Goal: Navigation & Orientation: Understand site structure

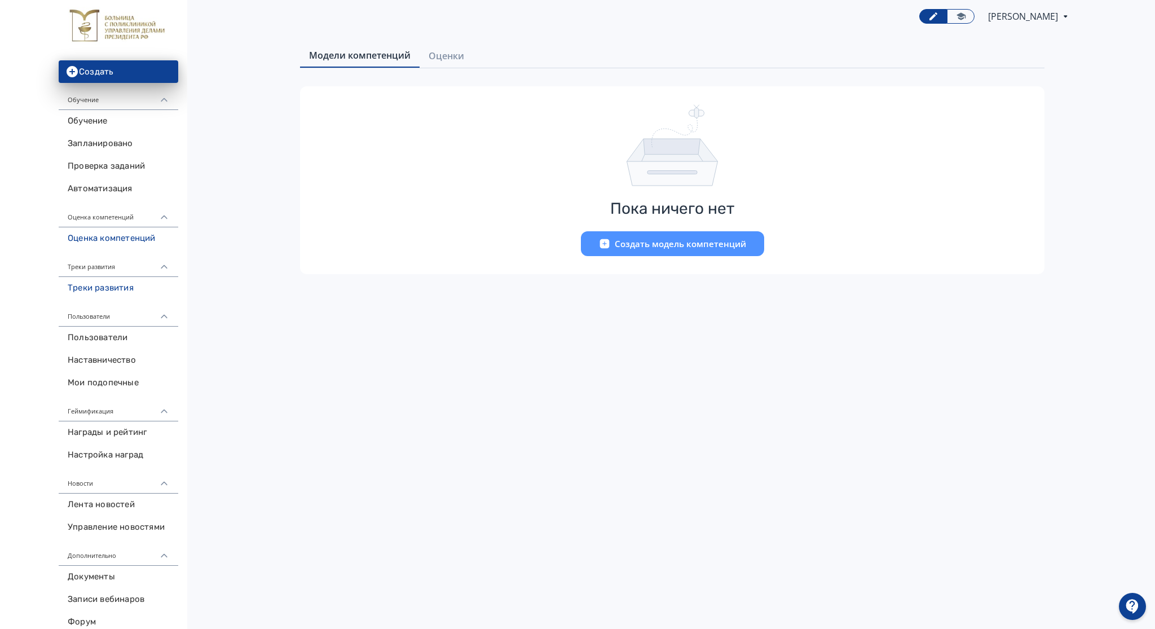
click at [108, 288] on link "Треки развития" at bounding box center [119, 288] width 120 height 23
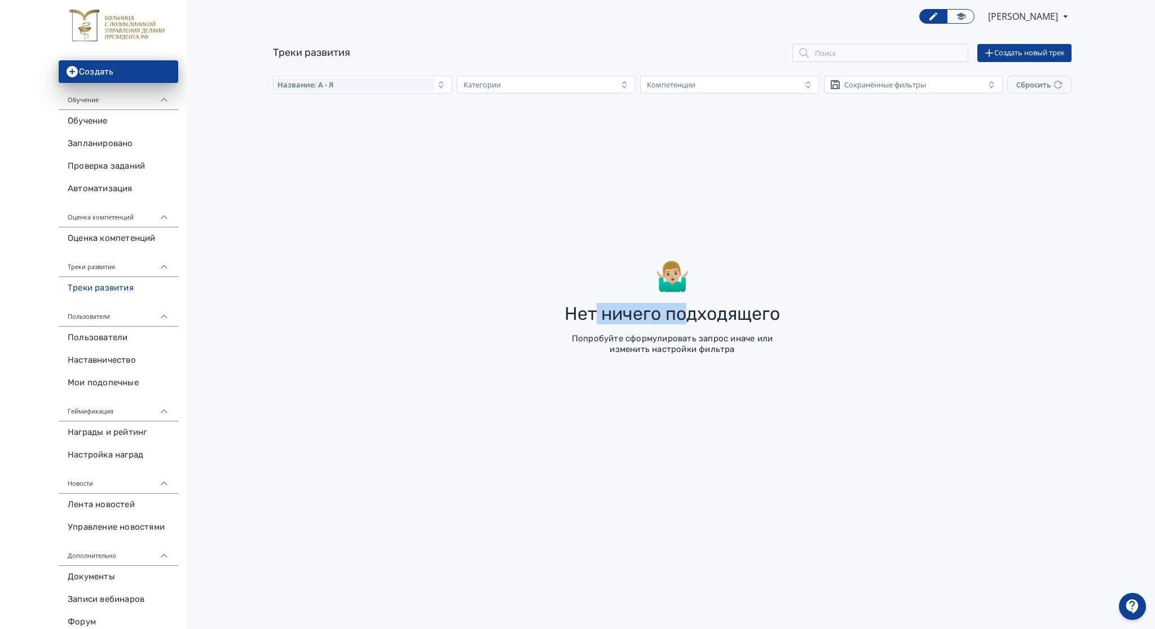
drag, startPoint x: 607, startPoint y: 317, endPoint x: 601, endPoint y: 333, distance: 17.3
click at [682, 314] on div "Нет ничего подходящего" at bounding box center [671, 314] width 215 height 20
drag, startPoint x: 583, startPoint y: 336, endPoint x: 632, endPoint y: 339, distance: 49.2
click at [632, 339] on div "Попробуйте сформулировать запрос иначе или изменить настройки фильтра" at bounding box center [672, 344] width 237 height 22
drag, startPoint x: 649, startPoint y: 341, endPoint x: 690, endPoint y: 341, distance: 41.7
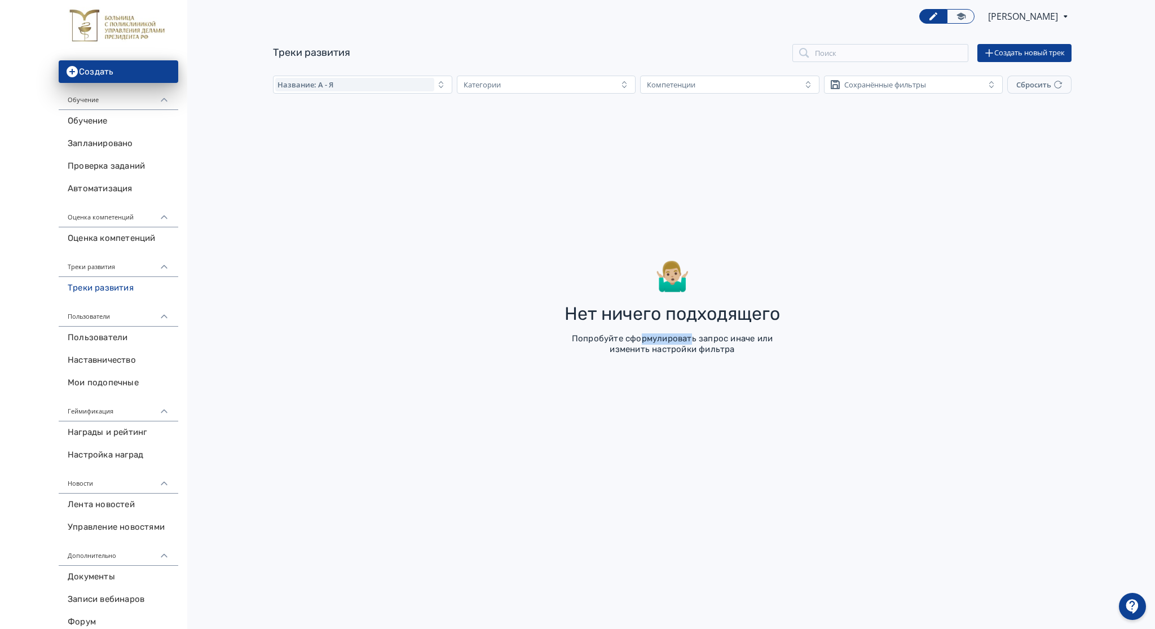
click at [690, 341] on div "Попробуйте сформулировать запрос иначе или изменить настройки фильтра" at bounding box center [672, 344] width 237 height 22
drag, startPoint x: 715, startPoint y: 340, endPoint x: 722, endPoint y: 340, distance: 7.9
click at [722, 340] on div "Попробуйте сформулировать запрос иначе или изменить настройки фильтра" at bounding box center [672, 344] width 237 height 22
drag, startPoint x: 743, startPoint y: 338, endPoint x: 751, endPoint y: 338, distance: 7.9
click at [751, 338] on div "Попробуйте сформулировать запрос иначе или изменить настройки фильтра" at bounding box center [672, 344] width 237 height 22
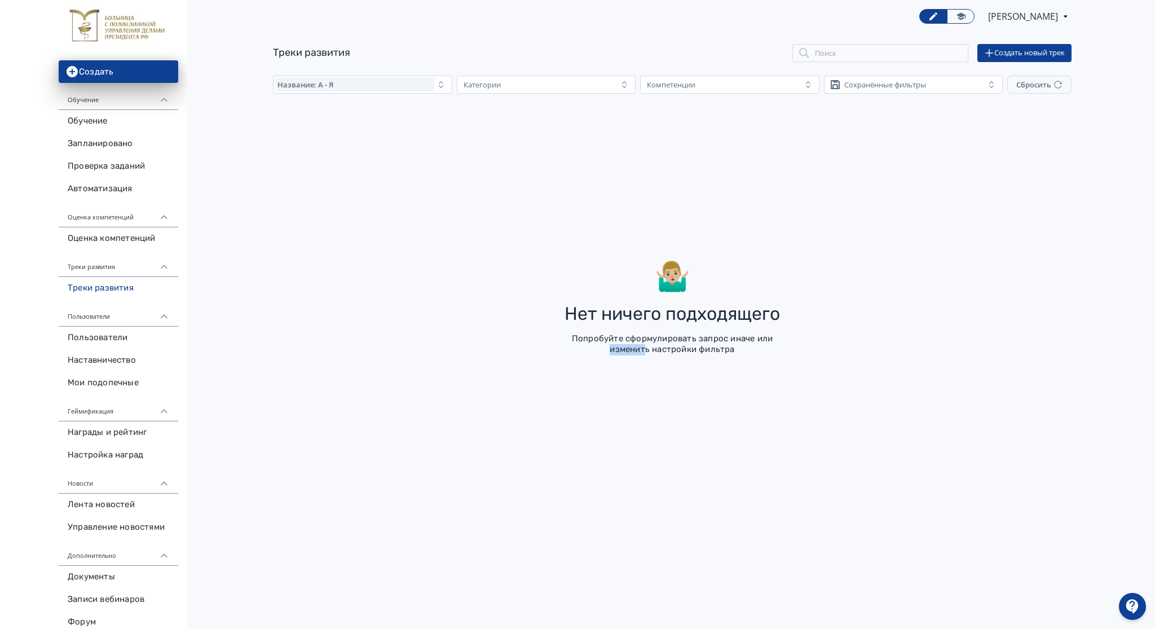
drag, startPoint x: 610, startPoint y: 352, endPoint x: 643, endPoint y: 351, distance: 33.3
click at [643, 351] on div "Попробуйте сформулировать запрос иначе или изменить настройки фильтра" at bounding box center [672, 344] width 237 height 22
drag, startPoint x: 656, startPoint y: 351, endPoint x: 684, endPoint y: 349, distance: 28.2
click at [679, 350] on div "Попробуйте сформулировать запрос иначе или изменить настройки фильтра" at bounding box center [672, 344] width 237 height 22
drag, startPoint x: 695, startPoint y: 349, endPoint x: 725, endPoint y: 349, distance: 29.3
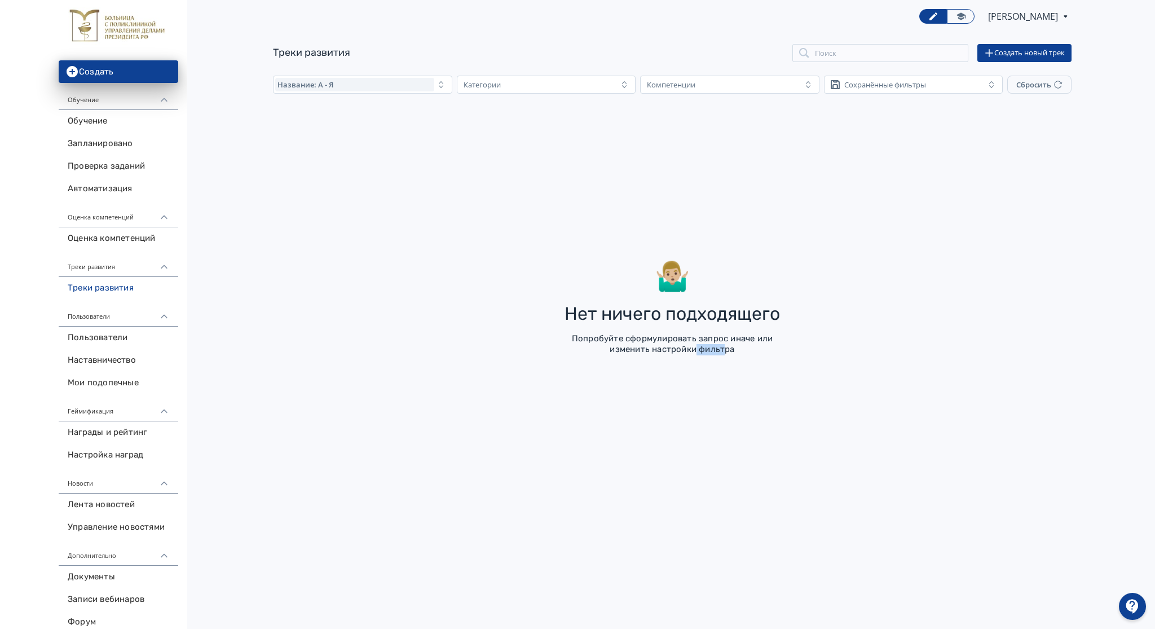
click at [724, 349] on div "Попробуйте сформулировать запрос иначе или изменить настройки фильтра" at bounding box center [672, 344] width 237 height 22
drag, startPoint x: 733, startPoint y: 349, endPoint x: 699, endPoint y: 350, distance: 33.8
click at [699, 350] on div "Попробуйте сформулировать запрос иначе или изменить настройки фильтра" at bounding box center [672, 344] width 237 height 22
drag, startPoint x: 675, startPoint y: 351, endPoint x: 658, endPoint y: 352, distance: 17.5
click at [658, 354] on div "Попробуйте сформулировать запрос иначе или изменить настройки фильтра" at bounding box center [672, 344] width 237 height 22
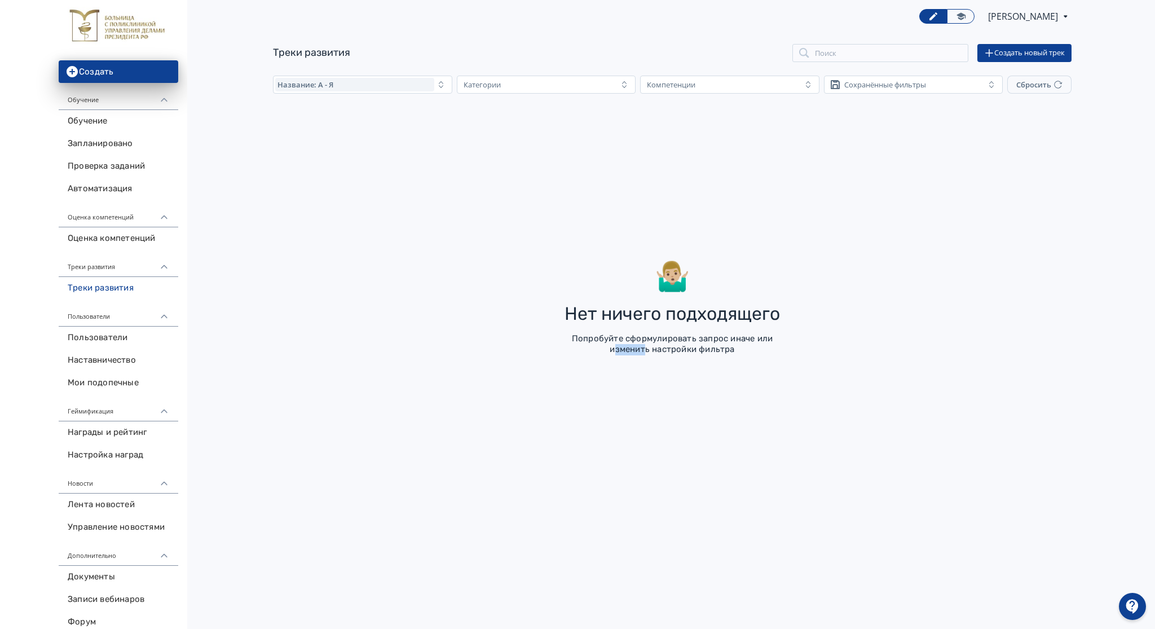
drag, startPoint x: 638, startPoint y: 351, endPoint x: 617, endPoint y: 352, distance: 21.5
click at [617, 352] on div "Попробуйте сформулировать запрос иначе или изменить настройки фильтра" at bounding box center [672, 344] width 237 height 22
click at [108, 340] on link "Пользователи" at bounding box center [119, 338] width 120 height 23
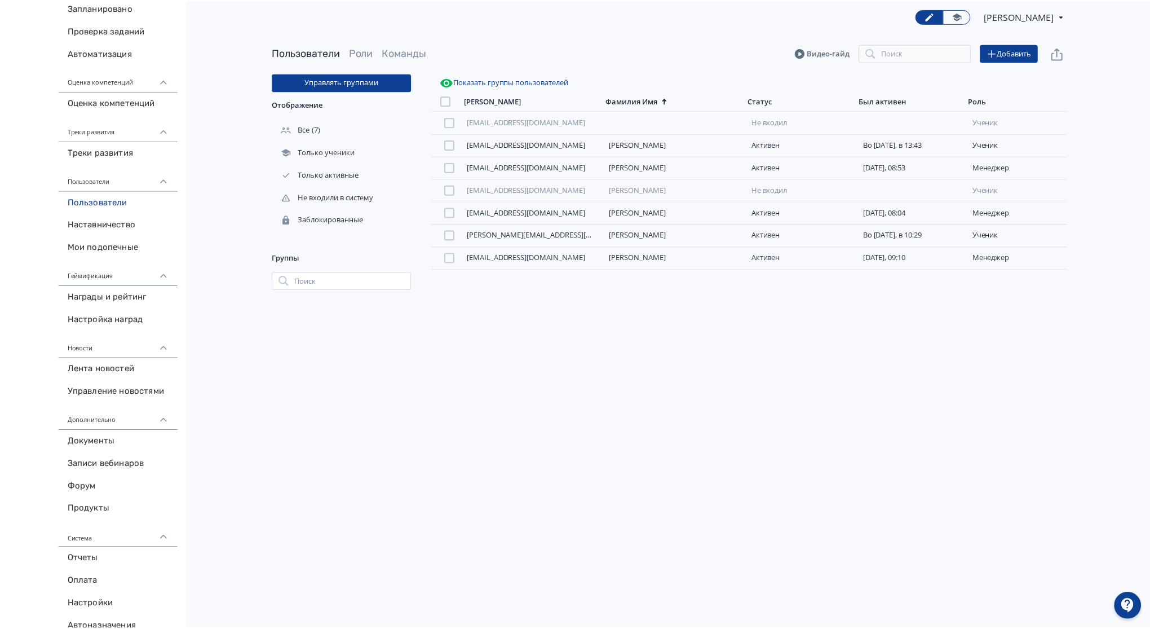
scroll to position [149, 0]
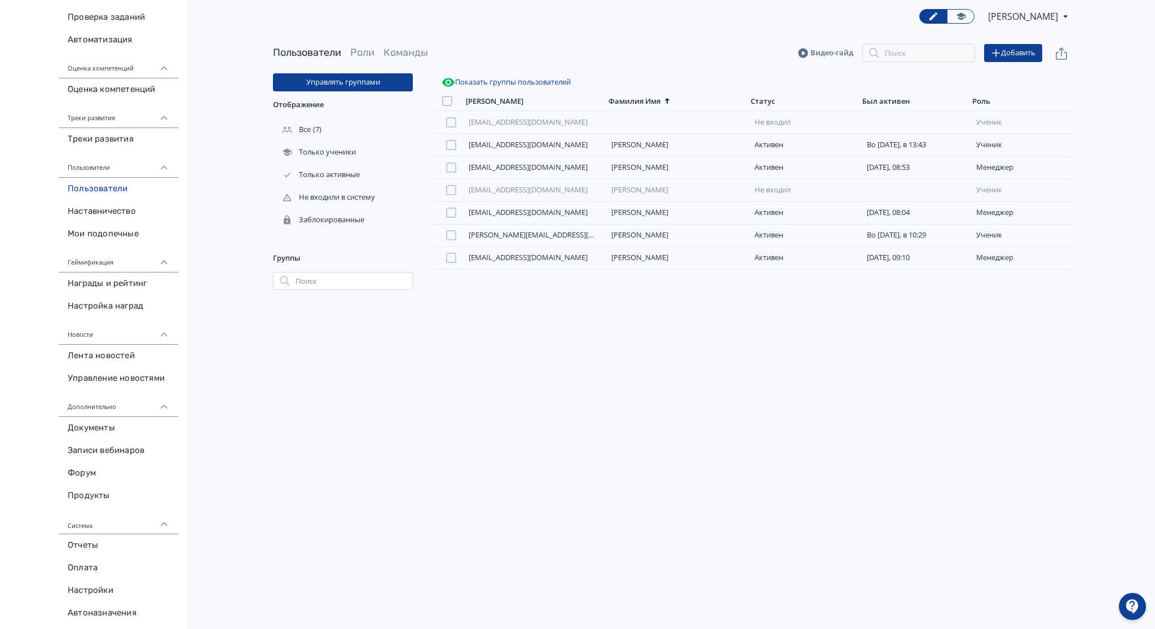
click at [456, 77] on button "Показать группы пользователей" at bounding box center [506, 82] width 134 height 18
click at [450, 78] on icon "button" at bounding box center [449, 83] width 14 height 14
click at [375, 45] on header "Пользователи Роли Команды Видео-гайд Поиск Добавить" at bounding box center [672, 53] width 799 height 18
click at [367, 49] on link "Роли" at bounding box center [362, 52] width 24 height 12
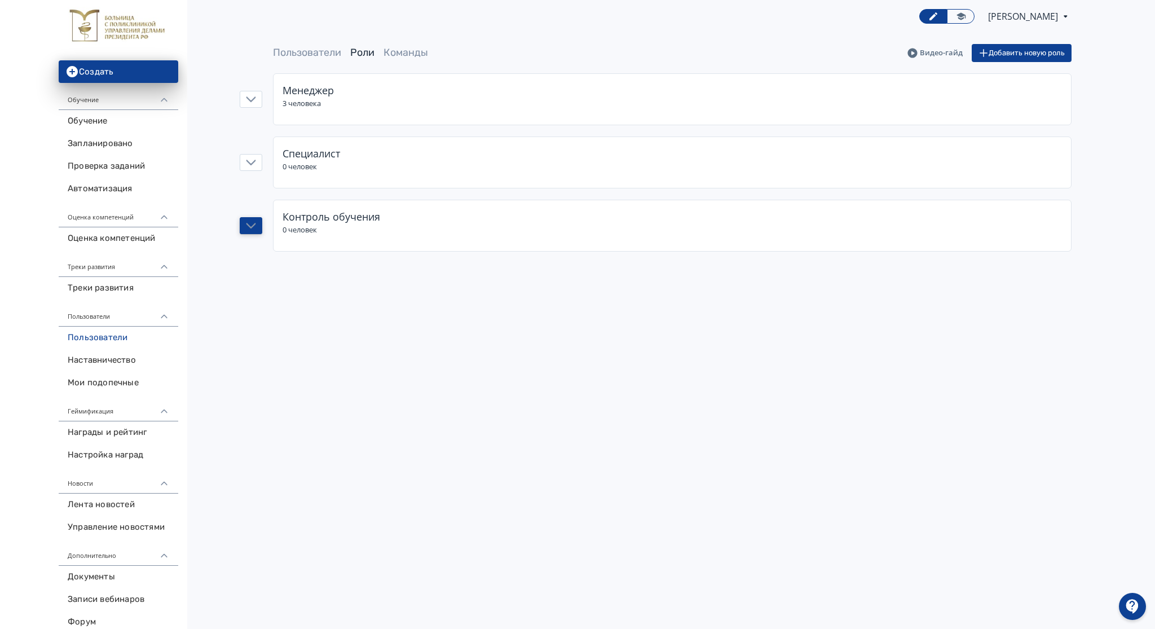
click at [253, 229] on icon "button" at bounding box center [251, 225] width 10 height 10
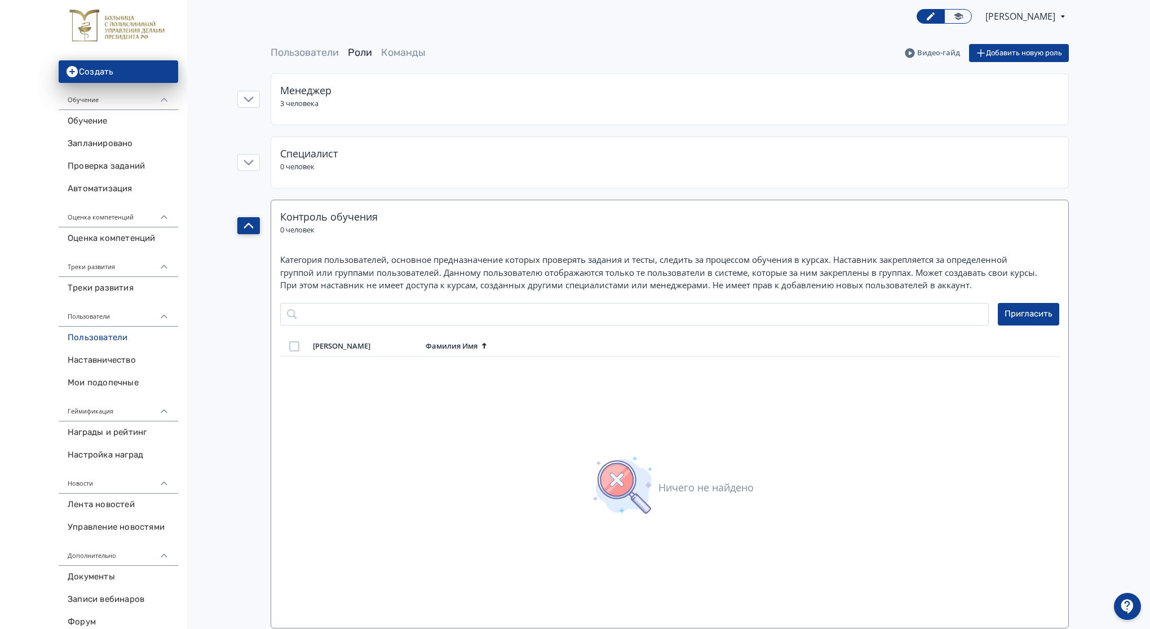
click at [257, 148] on div "Пользователи [PERSON_NAME] [PERSON_NAME] новую роль Менеджер 3 человека Специал…" at bounding box center [670, 336] width 902 height 584
click at [253, 159] on icon "button" at bounding box center [249, 162] width 10 height 10
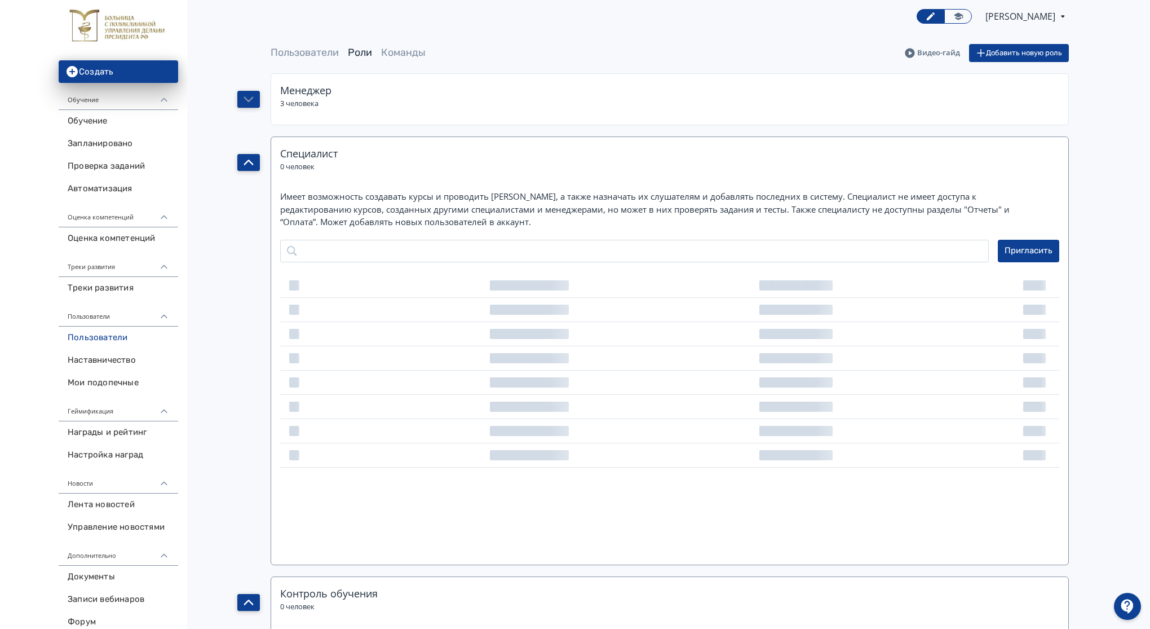
click at [251, 100] on icon "button" at bounding box center [249, 99] width 10 height 10
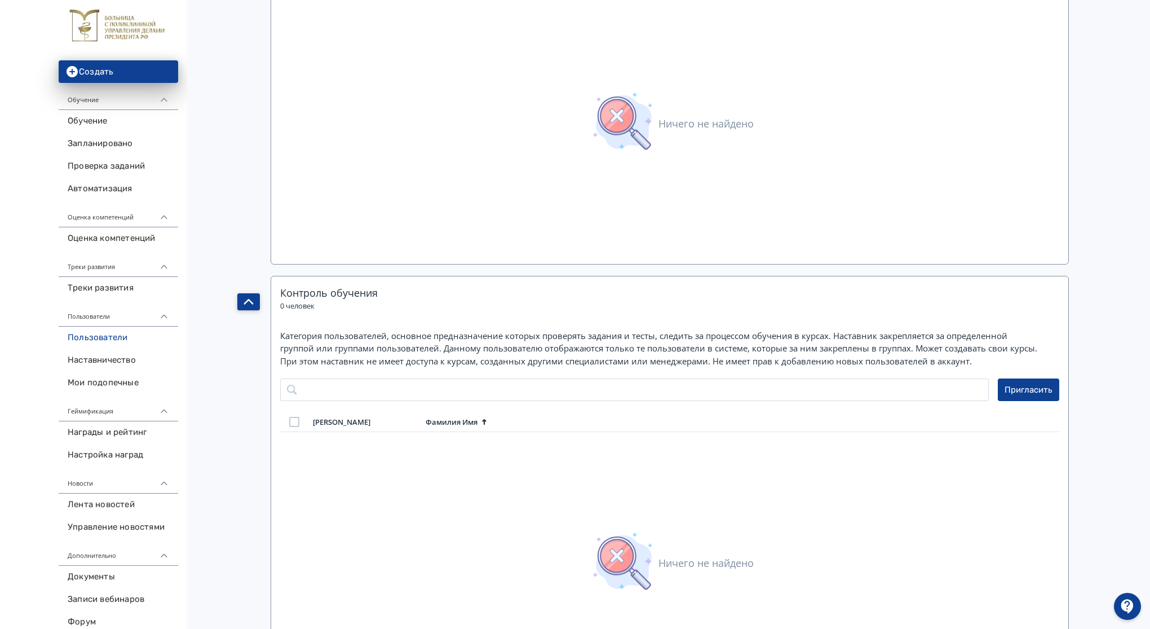
scroll to position [761, 0]
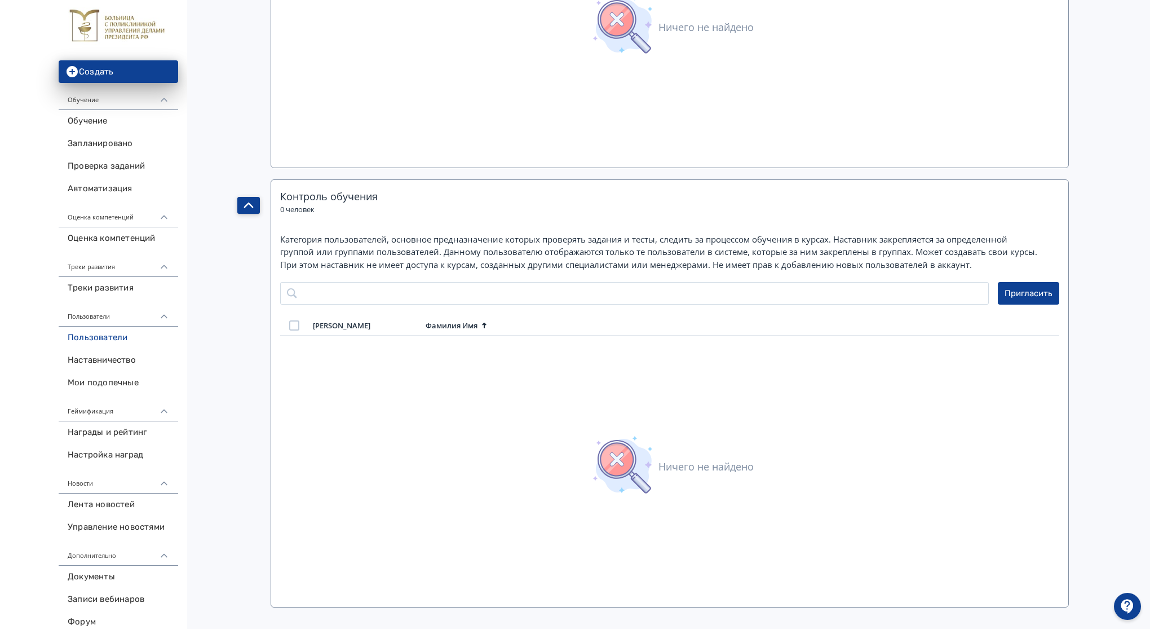
click at [247, 207] on icon "button" at bounding box center [249, 205] width 10 height 10
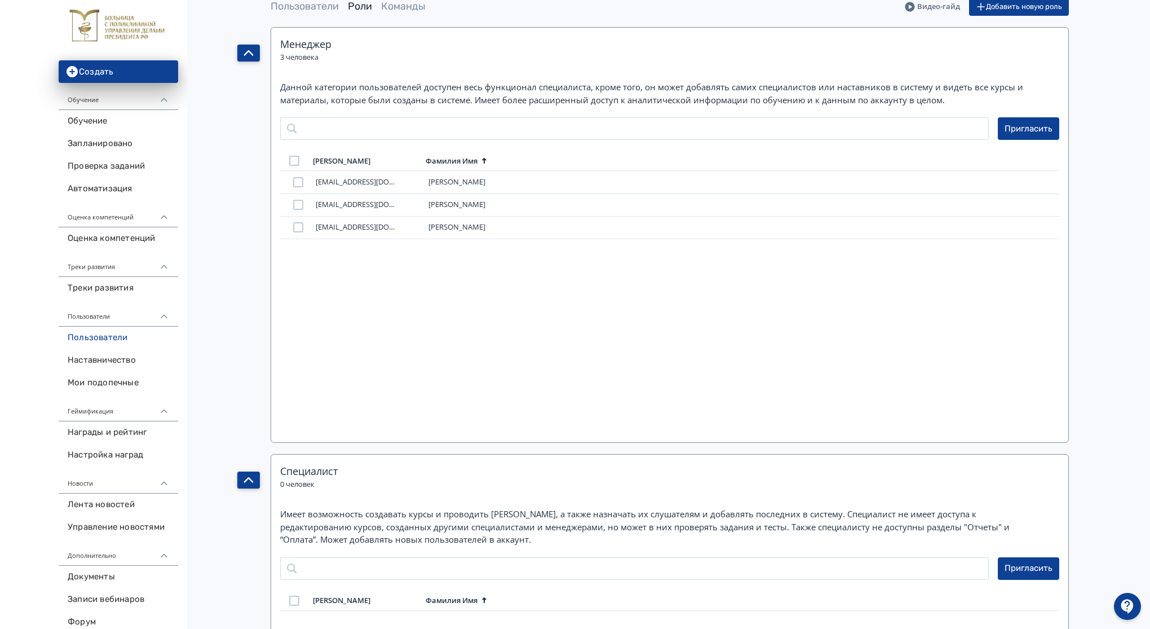
click at [254, 487] on button "button" at bounding box center [248, 479] width 23 height 17
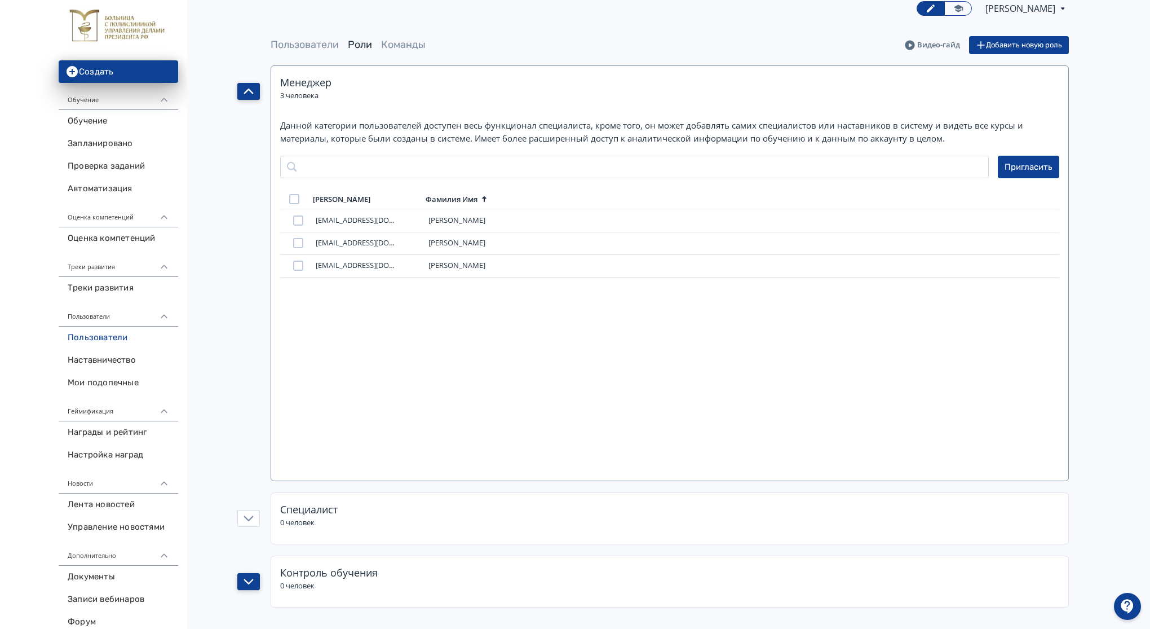
click at [244, 90] on icon "button" at bounding box center [249, 91] width 10 height 10
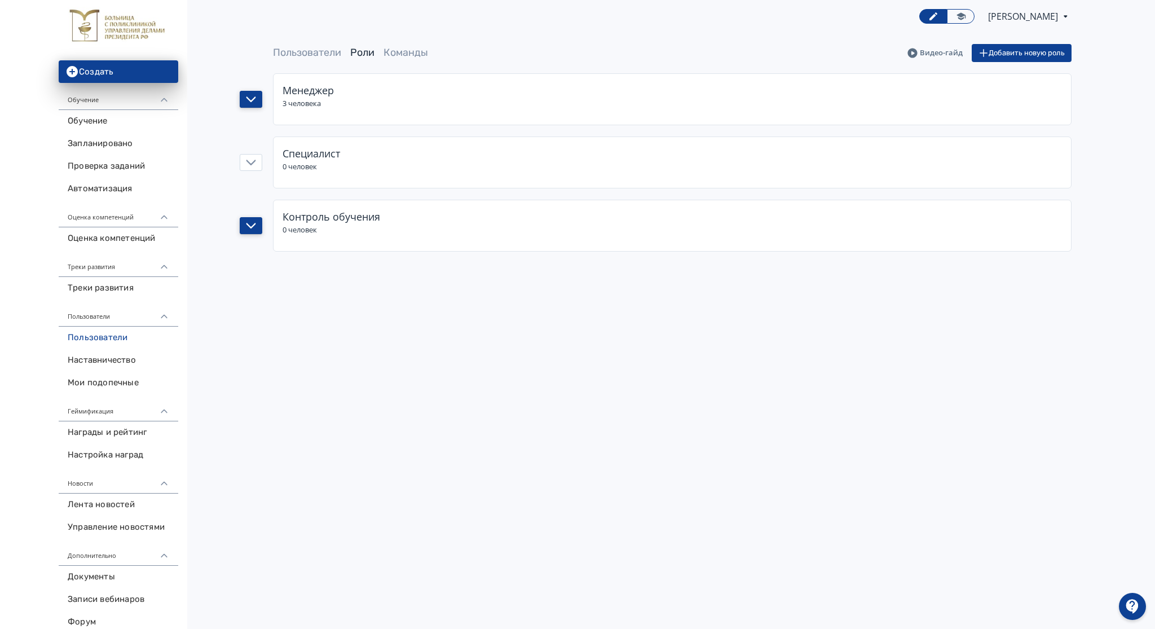
click at [244, 90] on div "Пользователи [PERSON_NAME] [PERSON_NAME] новую роль Менеджер 3 человека Специал…" at bounding box center [672, 148] width 902 height 208
click at [248, 96] on icon "button" at bounding box center [251, 99] width 10 height 10
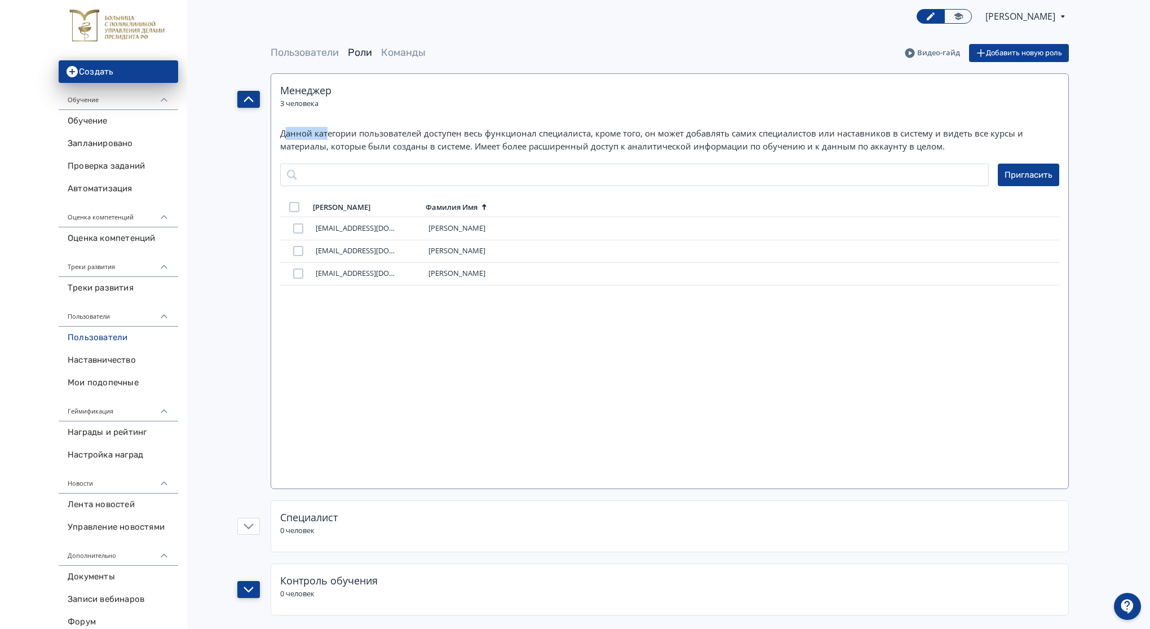
drag, startPoint x: 293, startPoint y: 133, endPoint x: 325, endPoint y: 135, distance: 32.2
click at [325, 135] on p "Данной категории пользователей доступен весь функционал специалиста, кроме того…" at bounding box center [660, 139] width 761 height 25
click at [336, 135] on p "Данной категории пользователей доступен весь функционал специалиста, кроме того…" at bounding box center [660, 139] width 761 height 25
click at [242, 95] on button "button" at bounding box center [248, 99] width 23 height 17
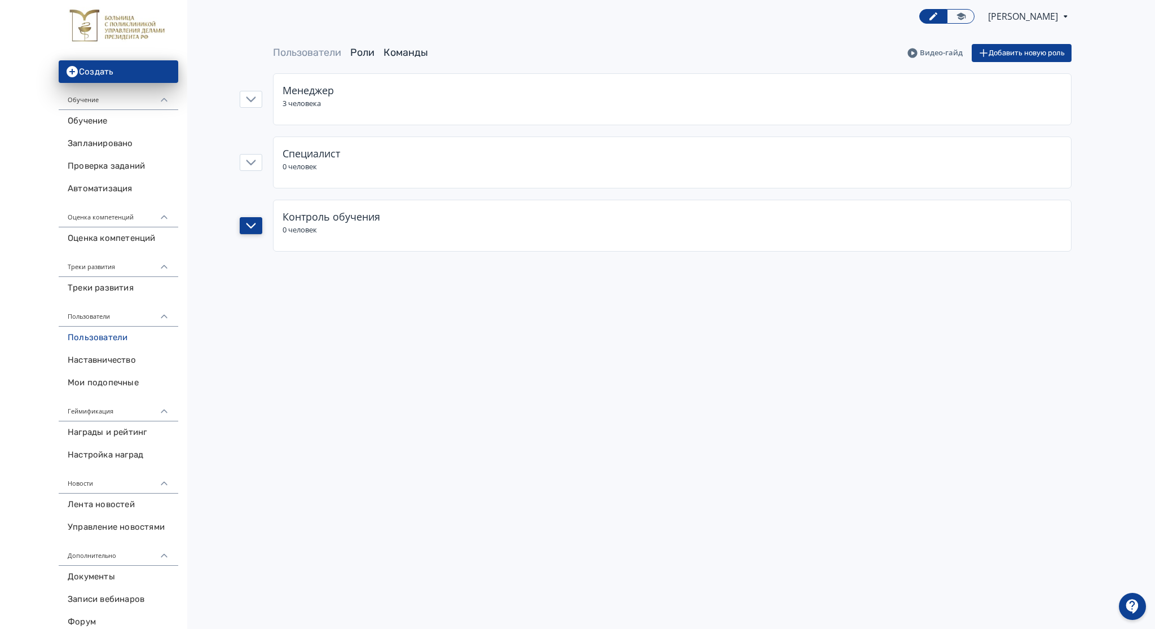
click at [390, 47] on link "Команды" at bounding box center [405, 52] width 45 height 12
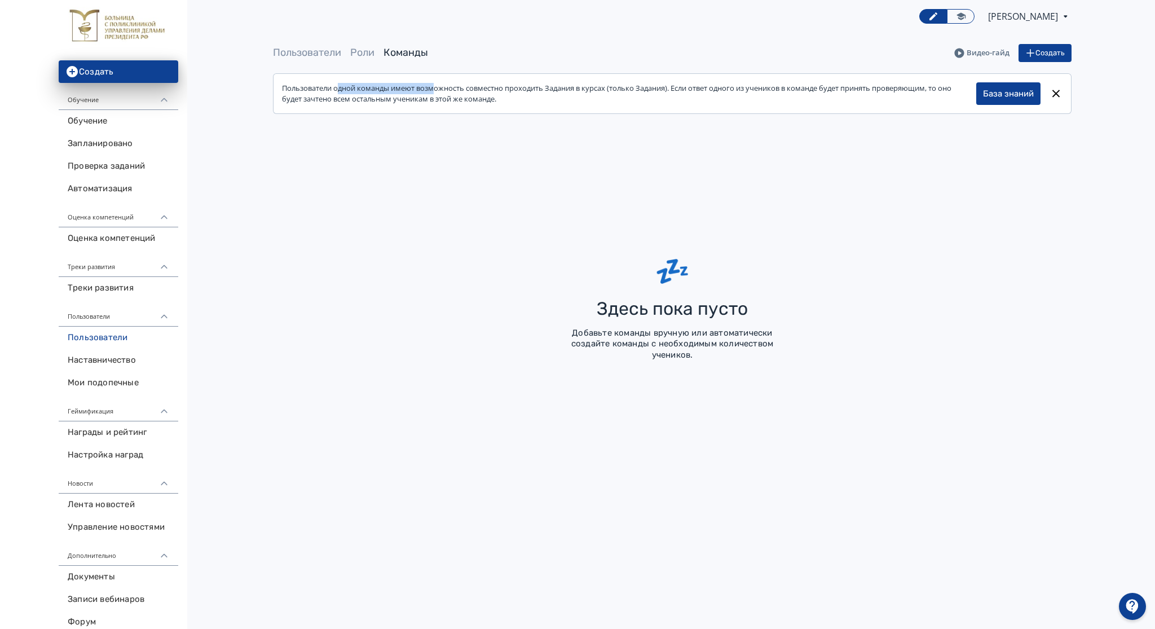
drag, startPoint x: 341, startPoint y: 90, endPoint x: 437, endPoint y: 92, distance: 96.5
click at [437, 92] on div "Пользователи одной команды имеют возможность совместно проходить Задания в курс…" at bounding box center [629, 94] width 694 height 22
drag, startPoint x: 487, startPoint y: 87, endPoint x: 496, endPoint y: 87, distance: 9.0
click at [496, 87] on div "Пользователи одной команды имеют возможность совместно проходить Задания в курс…" at bounding box center [629, 94] width 694 height 22
drag, startPoint x: 512, startPoint y: 89, endPoint x: 550, endPoint y: 91, distance: 37.9
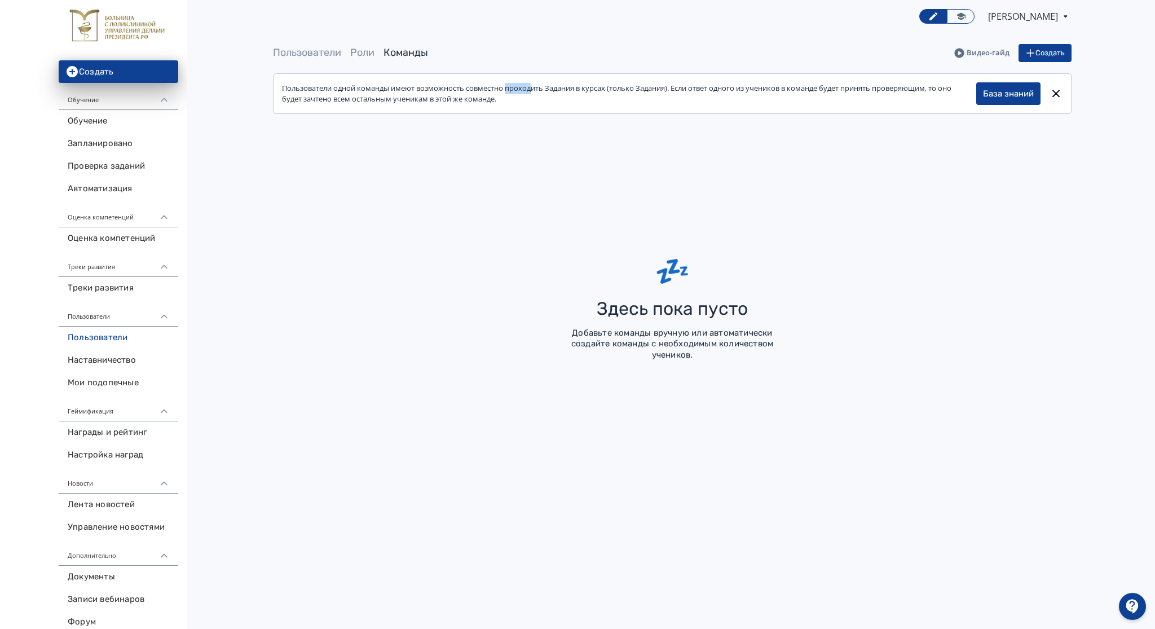
click at [537, 91] on div "Пользователи одной команды имеют возможность совместно проходить Задания в курс…" at bounding box center [629, 94] width 694 height 22
drag, startPoint x: 581, startPoint y: 89, endPoint x: 605, endPoint y: 86, distance: 23.3
click at [601, 86] on div "Пользователи одной команды имеют возможность совместно проходить Задания в курс…" at bounding box center [629, 94] width 694 height 22
drag, startPoint x: 616, startPoint y: 86, endPoint x: 661, endPoint y: 87, distance: 44.6
click at [661, 87] on div "Пользователи одной команды имеют возможность совместно проходить Задания в курс…" at bounding box center [629, 94] width 694 height 22
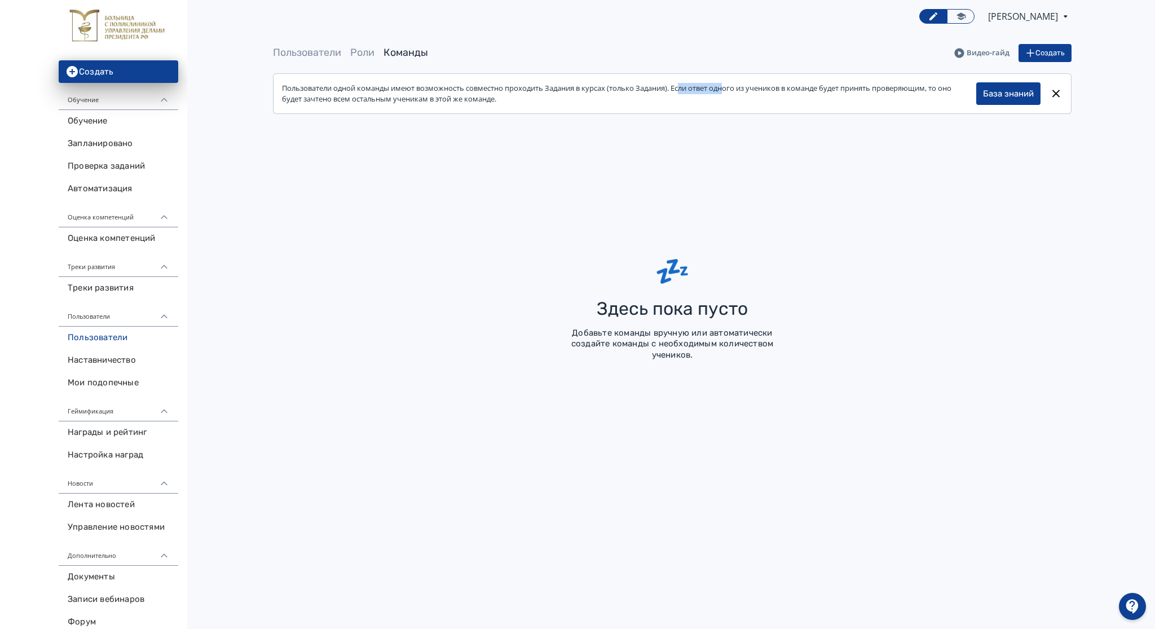
drag, startPoint x: 690, startPoint y: 87, endPoint x: 727, endPoint y: 86, distance: 37.3
click at [727, 86] on div "Пользователи одной команды имеют возможность совместно проходить Задания в курс…" at bounding box center [629, 94] width 694 height 22
drag, startPoint x: 740, startPoint y: 87, endPoint x: 875, endPoint y: 86, distance: 135.3
click at [871, 86] on div "Пользователи одной команды имеют возможность совместно проходить Задания в курс…" at bounding box center [629, 94] width 694 height 22
drag, startPoint x: 907, startPoint y: 87, endPoint x: 928, endPoint y: 87, distance: 21.4
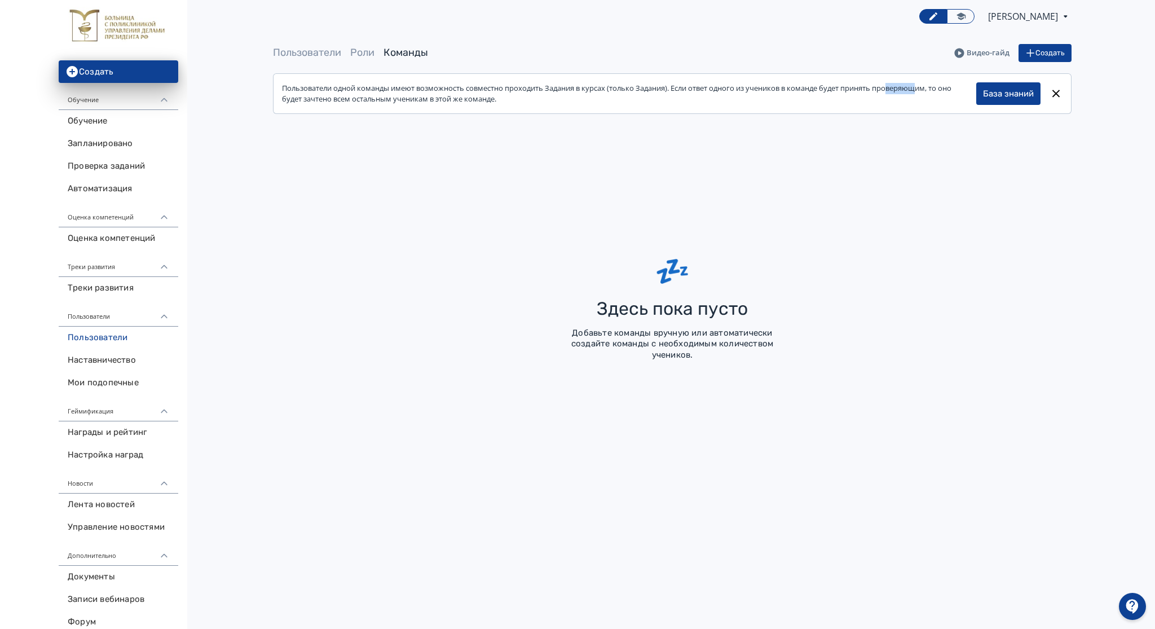
click at [927, 87] on div "Пользователи одной команды имеют возможность совместно проходить Задания в курс…" at bounding box center [629, 94] width 694 height 22
drag, startPoint x: 319, startPoint y: 98, endPoint x: 329, endPoint y: 98, distance: 10.2
click at [329, 98] on div "Пользователи одной команды имеют возможность совместно проходить Задания в курс…" at bounding box center [629, 94] width 694 height 22
click at [351, 99] on div "Пользователи одной команды имеют возможность совместно проходить Задания в курс…" at bounding box center [629, 94] width 694 height 22
drag, startPoint x: 380, startPoint y: 101, endPoint x: 399, endPoint y: 101, distance: 19.2
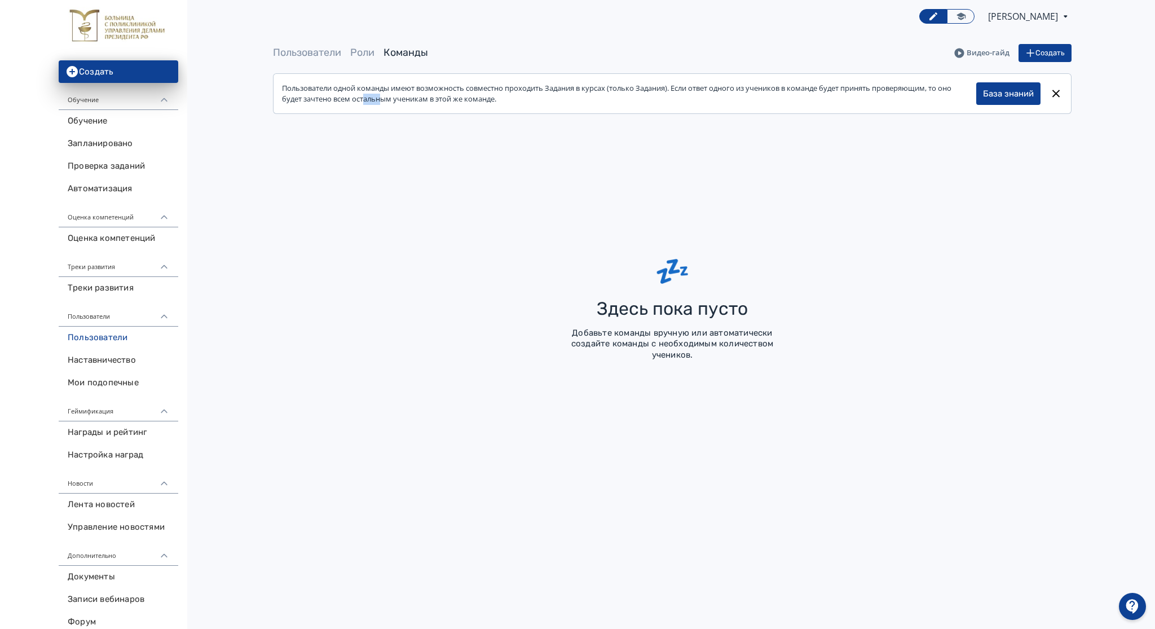
click at [388, 101] on div "Пользователи одной команды имеют возможность совместно проходить Задания в курс…" at bounding box center [629, 94] width 694 height 22
drag, startPoint x: 420, startPoint y: 99, endPoint x: 430, endPoint y: 99, distance: 10.2
click at [426, 99] on div "Пользователи одной команды имеют возможность совместно проходить Задания в курс…" at bounding box center [629, 94] width 694 height 22
drag, startPoint x: 445, startPoint y: 98, endPoint x: 454, endPoint y: 98, distance: 9.0
click at [454, 98] on div "Пользователи одной команды имеют возможность совместно проходить Задания в курс…" at bounding box center [629, 94] width 694 height 22
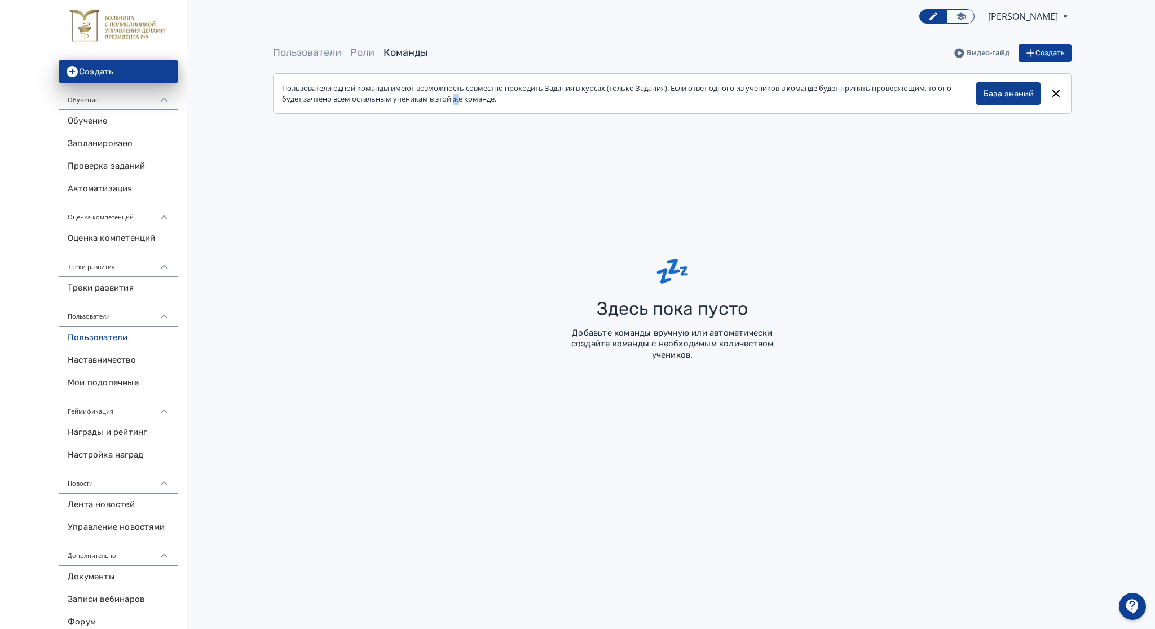
click at [463, 98] on div "Пользователи одной команды имеют возможность совместно проходить Задания в курс…" at bounding box center [629, 94] width 694 height 22
drag, startPoint x: 470, startPoint y: 98, endPoint x: 500, endPoint y: 98, distance: 29.9
click at [500, 98] on div "Пользователи одной команды имеют возможность совместно проходить Задания в курс…" at bounding box center [629, 94] width 694 height 22
click at [138, 41] on img at bounding box center [119, 27] width 102 height 40
